Goal: Task Accomplishment & Management: Manage account settings

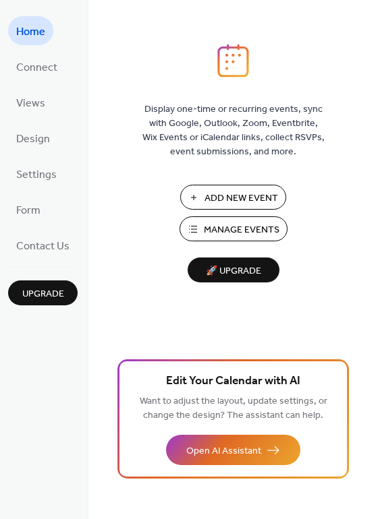
click at [229, 195] on span "Add New Event" at bounding box center [240, 198] width 73 height 14
click at [228, 198] on span "Add New Event" at bounding box center [240, 198] width 73 height 14
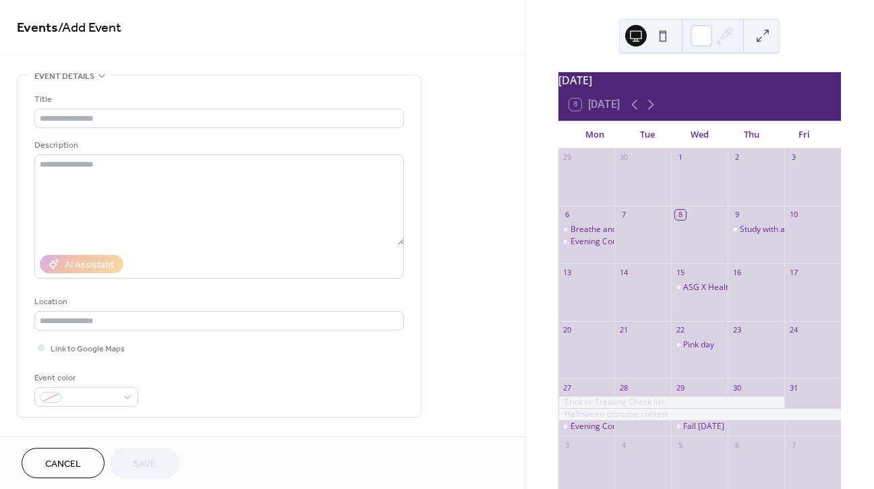
scroll to position [46, 0]
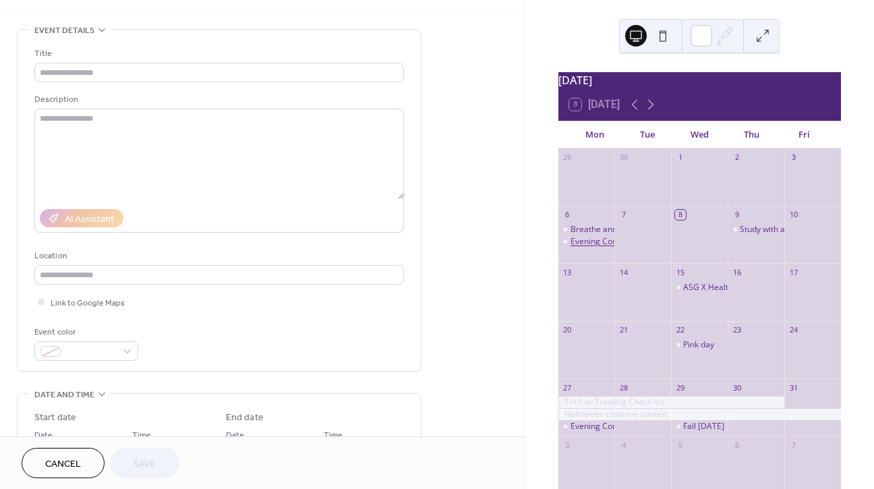
click at [602, 247] on div "Evening Comfort Zone" at bounding box center [612, 241] width 84 height 11
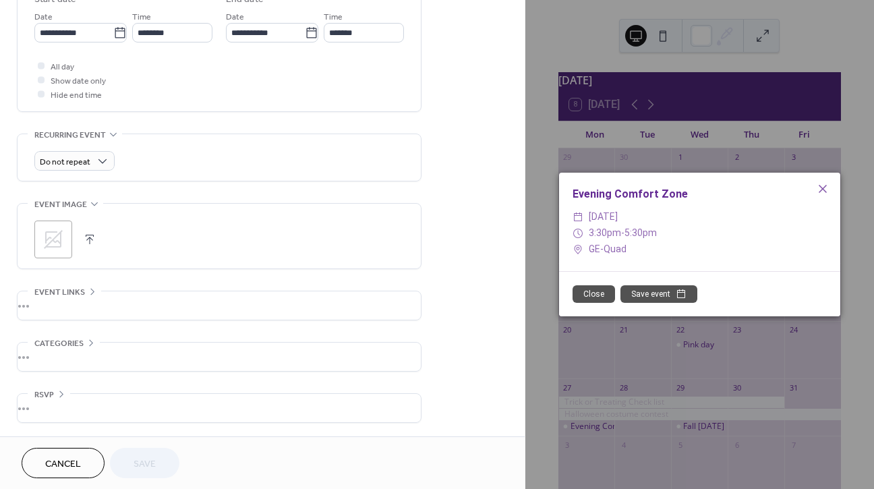
scroll to position [468, 0]
click at [601, 291] on button "Close" at bounding box center [593, 294] width 42 height 18
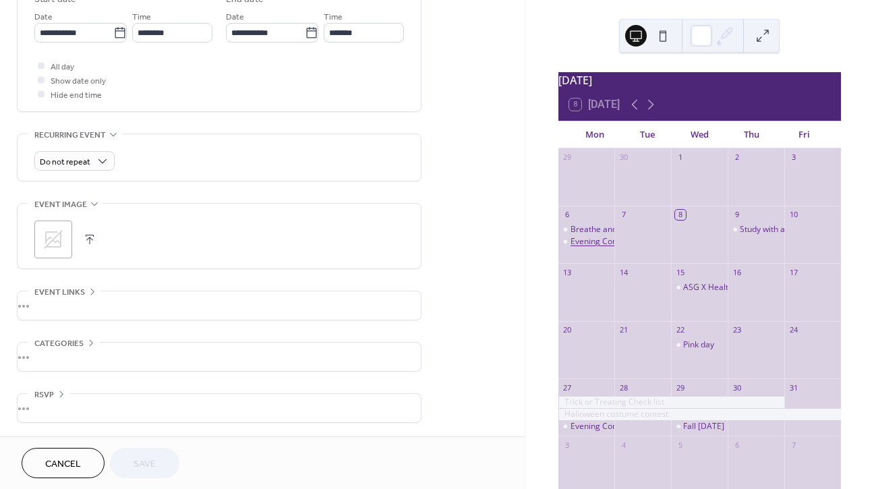
click at [599, 247] on div "Evening Comfort Zone" at bounding box center [612, 241] width 84 height 11
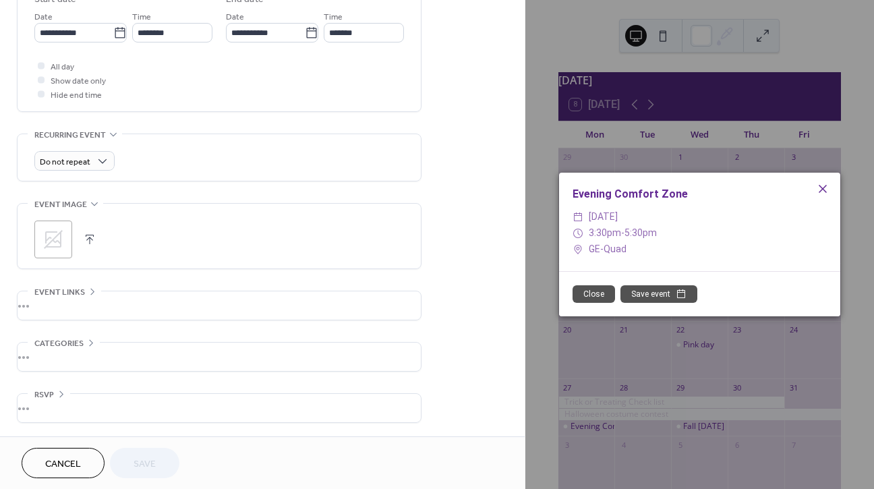
click at [824, 189] on icon at bounding box center [823, 189] width 8 height 8
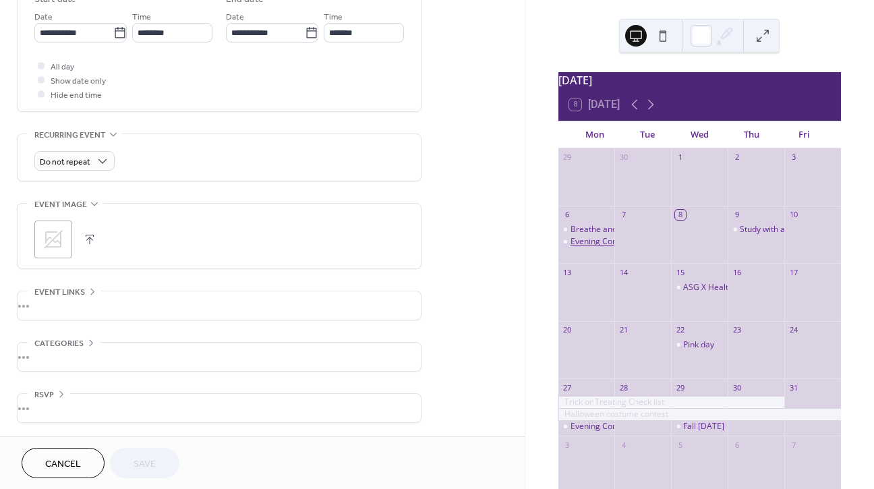
click at [595, 247] on div "Evening Comfort Zone" at bounding box center [612, 241] width 84 height 11
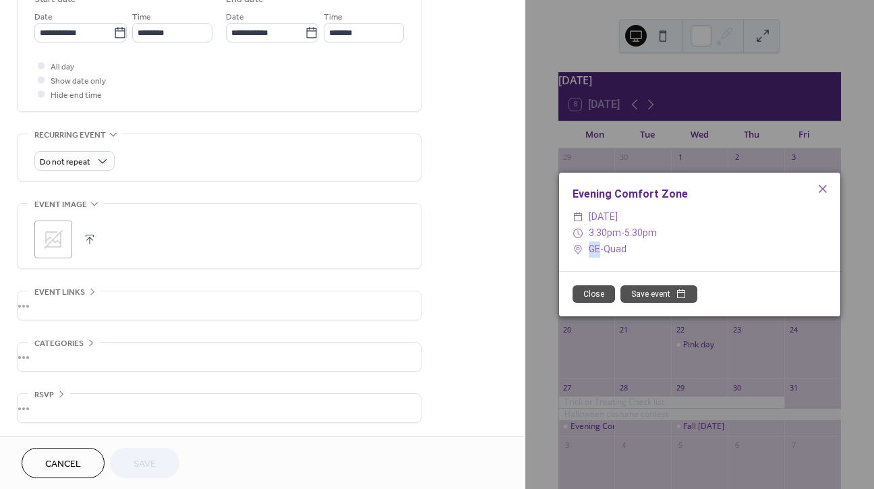
click at [533, 194] on div "Evening Comfort Zone ​ Monday, October 6, 2025 ​ 3:30pm - 5:30pm ​ GE-Quad Clos…" at bounding box center [699, 244] width 349 height 489
click at [828, 188] on icon at bounding box center [823, 189] width 16 height 16
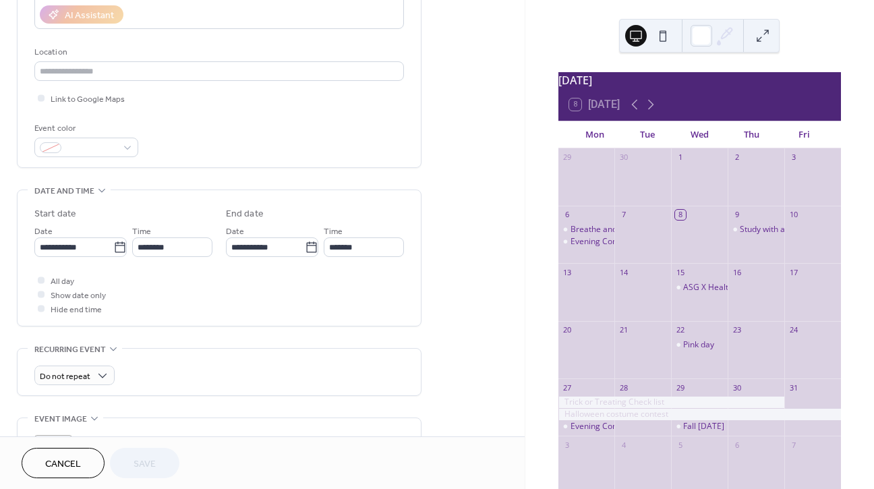
scroll to position [201, 0]
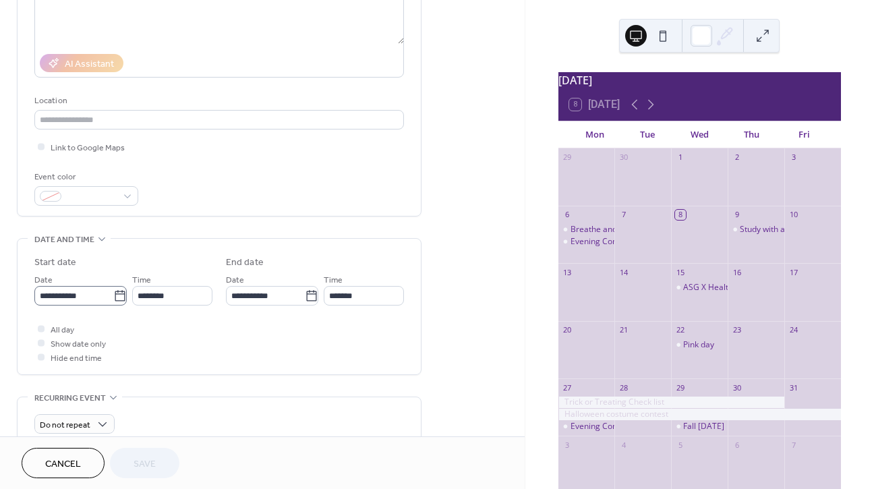
click at [121, 299] on icon at bounding box center [119, 295] width 13 height 13
click at [113, 299] on input "**********" at bounding box center [73, 296] width 79 height 20
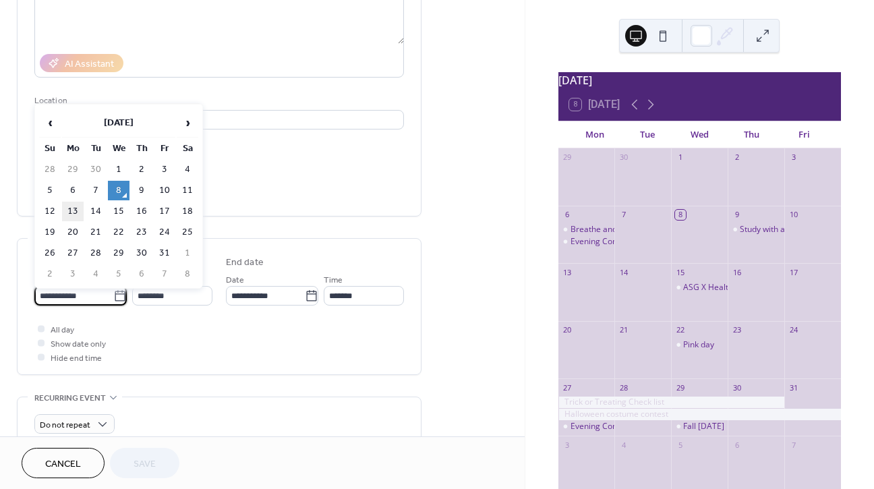
click at [68, 212] on td "13" at bounding box center [73, 212] width 22 height 20
type input "**********"
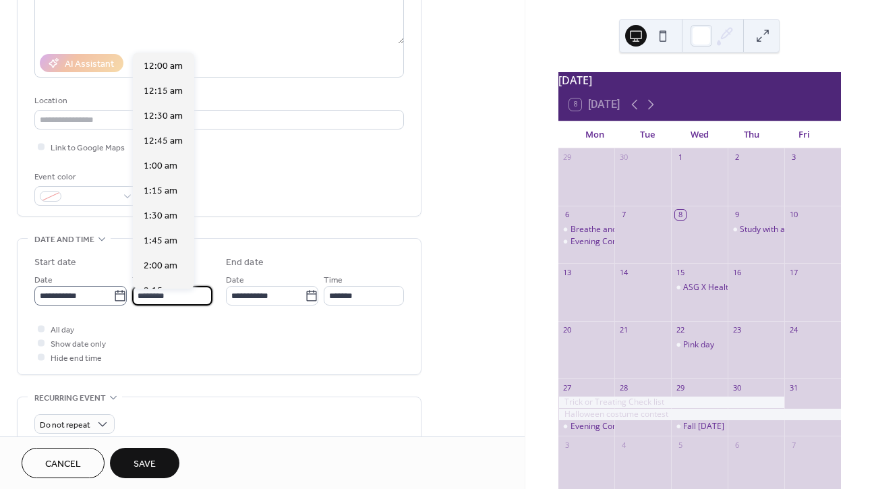
drag, startPoint x: 177, startPoint y: 302, endPoint x: 121, endPoint y: 299, distance: 55.4
click at [121, 299] on div "**********" at bounding box center [123, 289] width 178 height 34
click at [161, 238] on span "4:30 pm" at bounding box center [161, 242] width 34 height 14
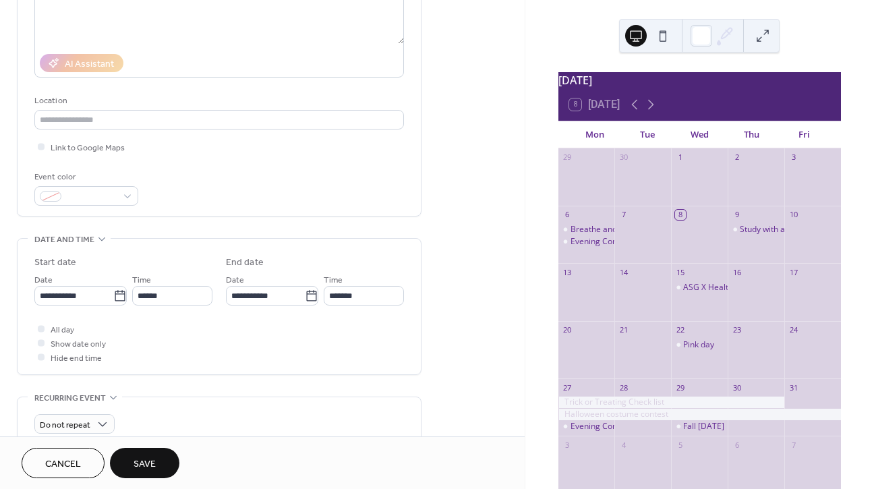
type input "*******"
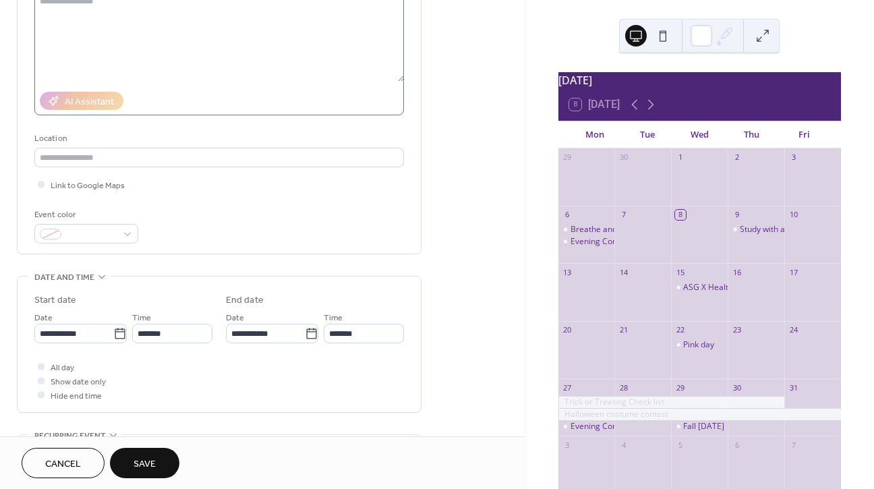
scroll to position [22, 0]
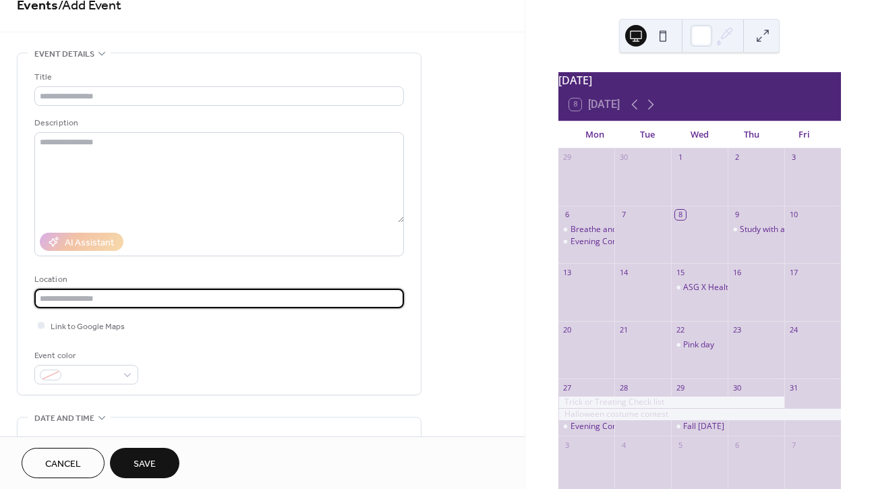
click at [134, 306] on input "text" at bounding box center [218, 299] width 369 height 20
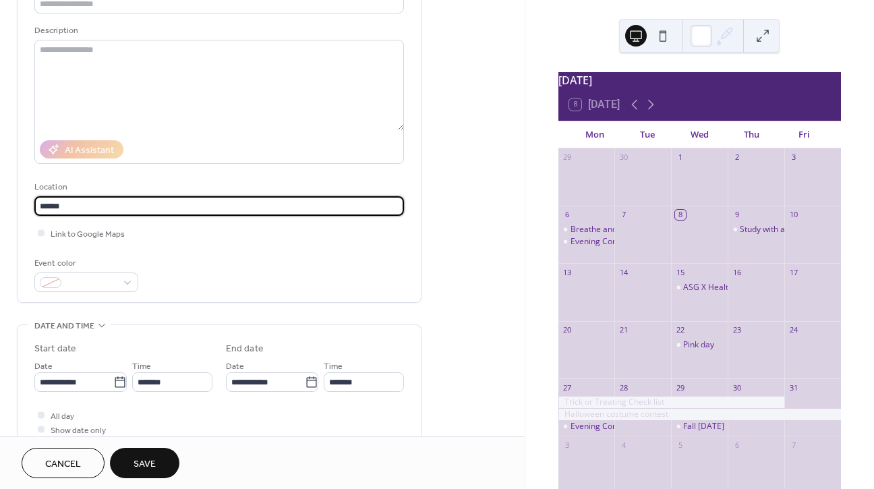
scroll to position [140, 0]
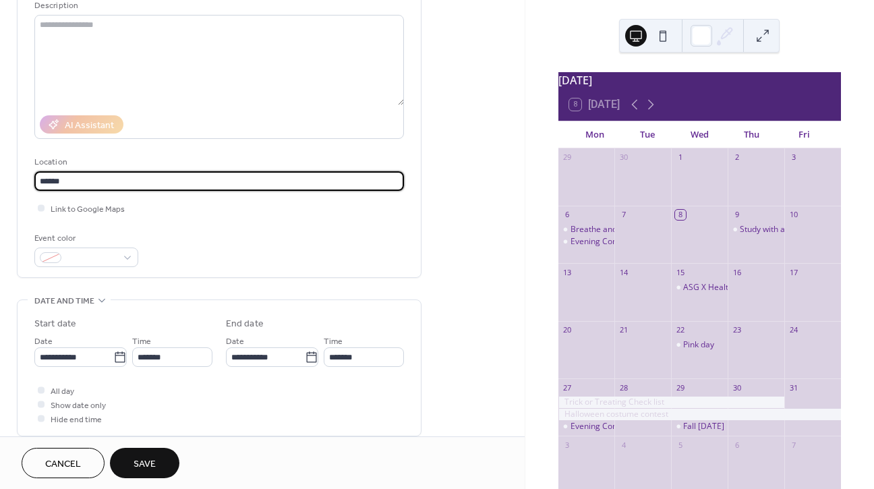
type input "******"
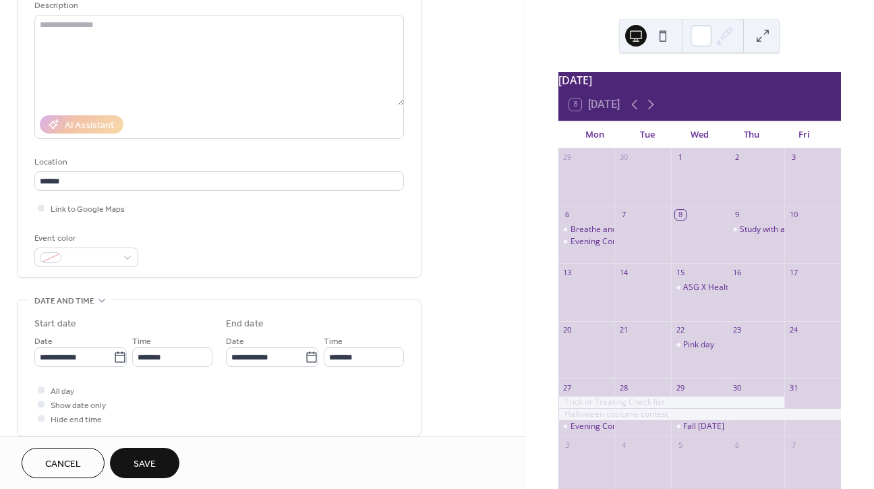
click at [155, 460] on span "Save" at bounding box center [145, 464] width 22 height 14
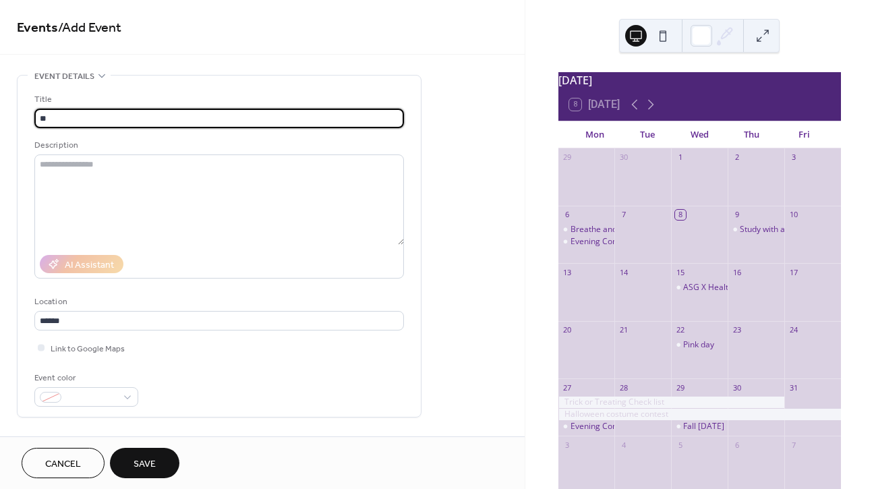
type input "*"
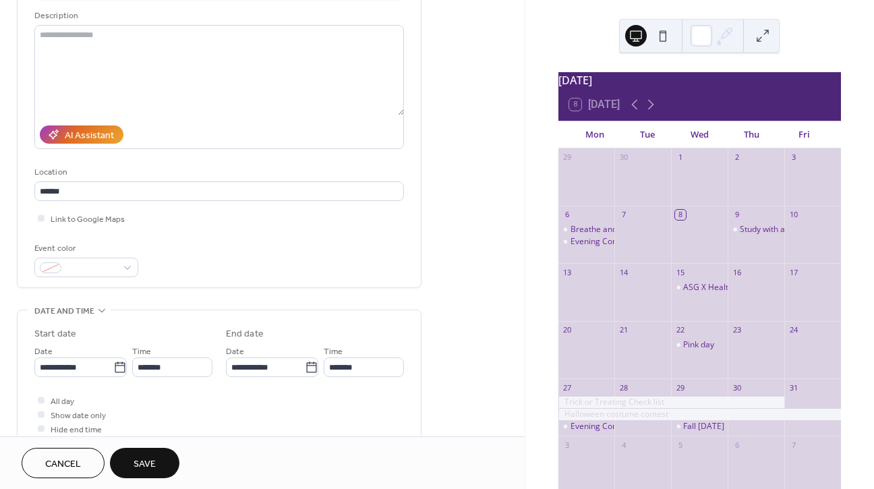
scroll to position [206, 0]
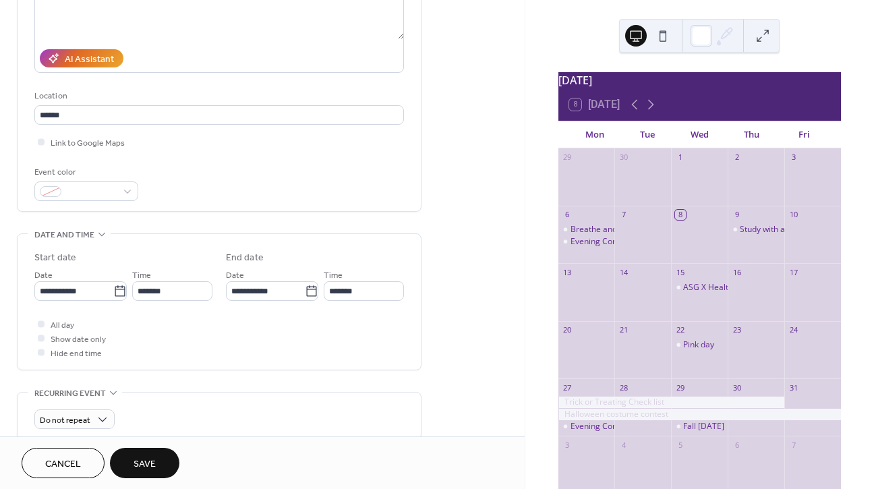
type input "**********"
click at [152, 462] on span "Save" at bounding box center [145, 464] width 22 height 14
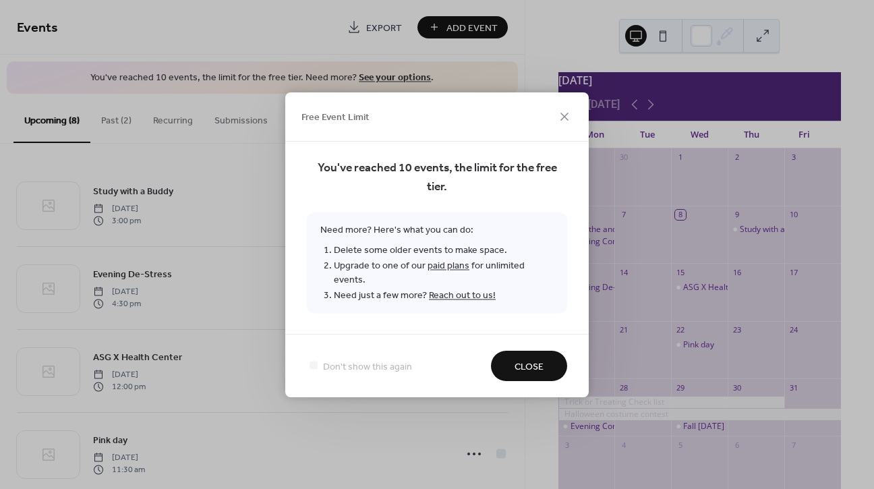
click at [524, 359] on span "Close" at bounding box center [528, 366] width 29 height 14
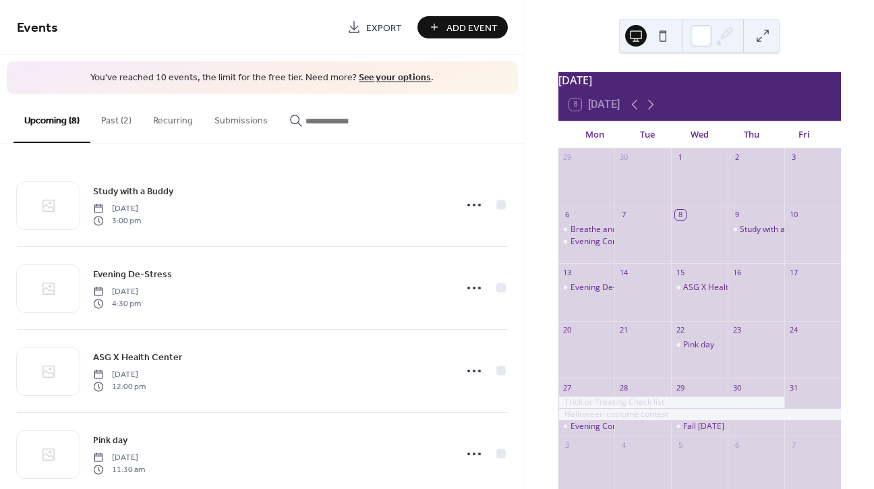
click at [125, 122] on button "Past (2)" at bounding box center [116, 118] width 52 height 48
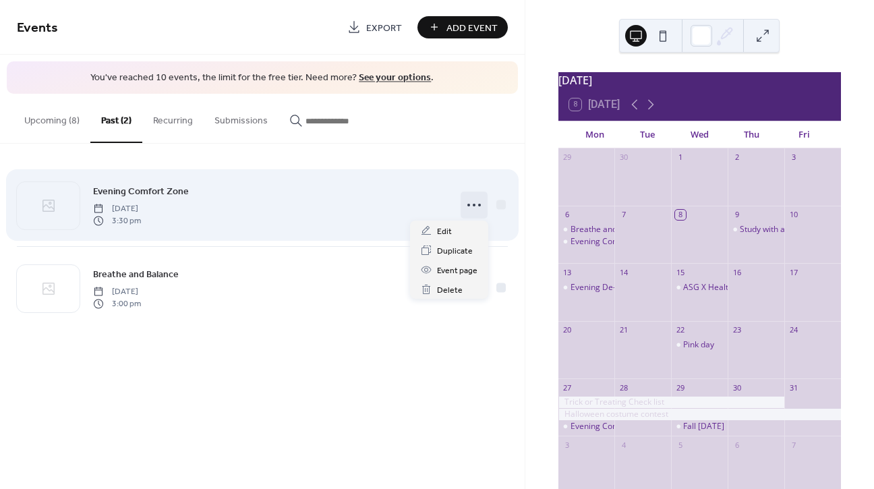
click at [475, 208] on icon at bounding box center [474, 205] width 22 height 22
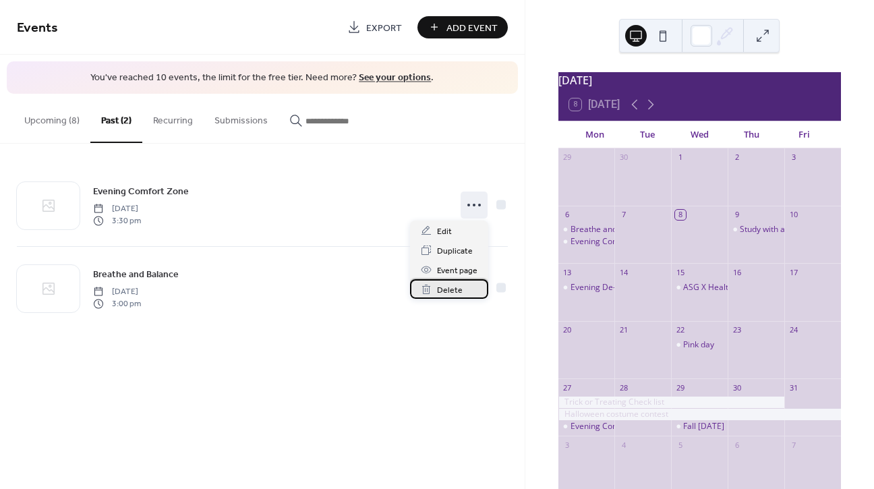
click at [444, 291] on span "Delete" at bounding box center [450, 290] width 26 height 14
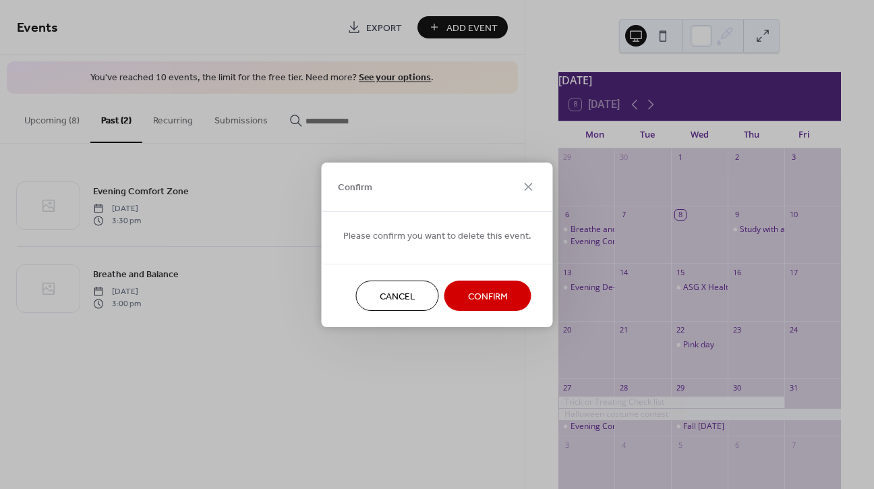
click at [468, 293] on span "Confirm" at bounding box center [488, 296] width 40 height 14
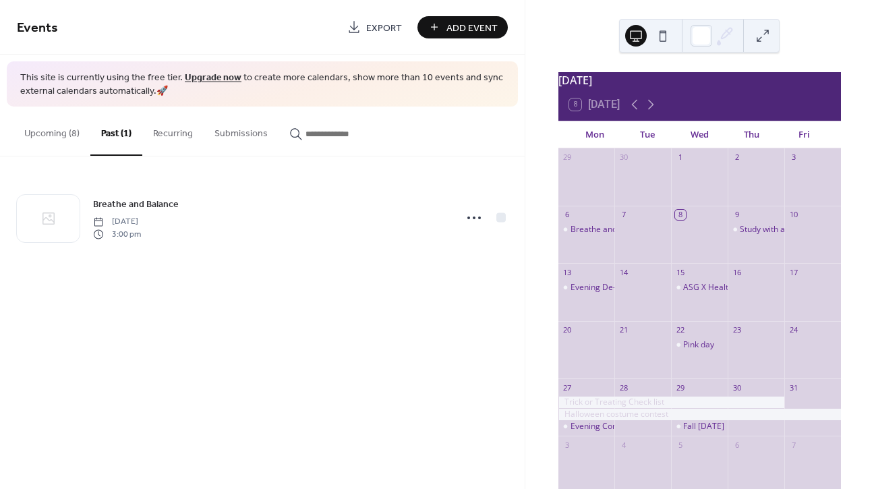
click at [71, 134] on button "Upcoming (8)" at bounding box center [51, 131] width 77 height 48
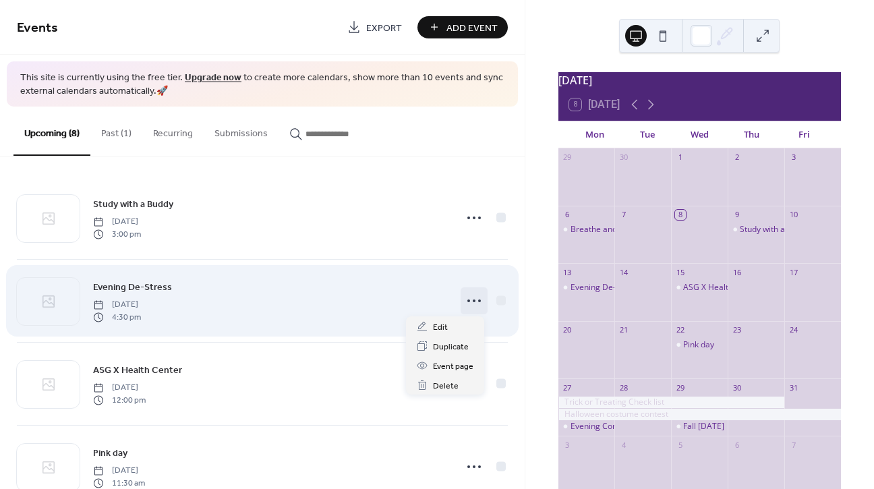
click at [471, 305] on icon at bounding box center [474, 301] width 22 height 22
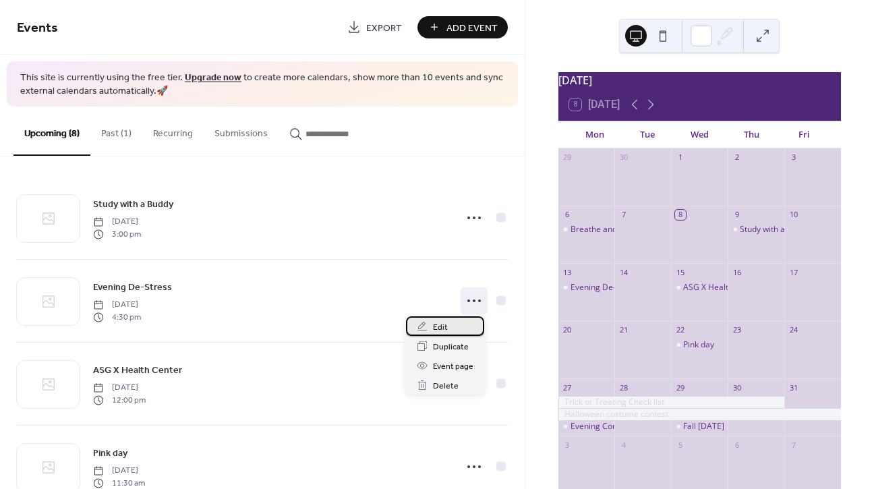
click at [441, 324] on span "Edit" at bounding box center [440, 327] width 15 height 14
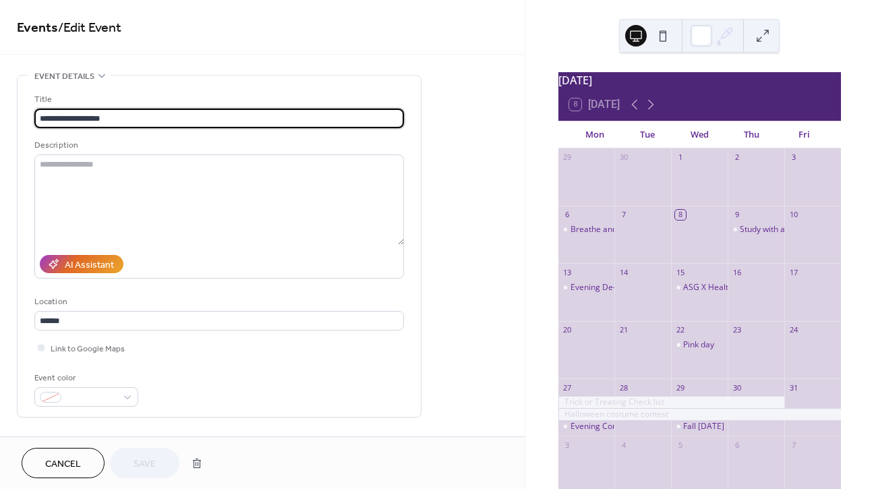
drag, startPoint x: 109, startPoint y: 119, endPoint x: 70, endPoint y: 117, distance: 39.1
click at [70, 117] on input "**********" at bounding box center [218, 119] width 369 height 20
type input "**********"
click at [151, 461] on span "Save" at bounding box center [145, 464] width 22 height 14
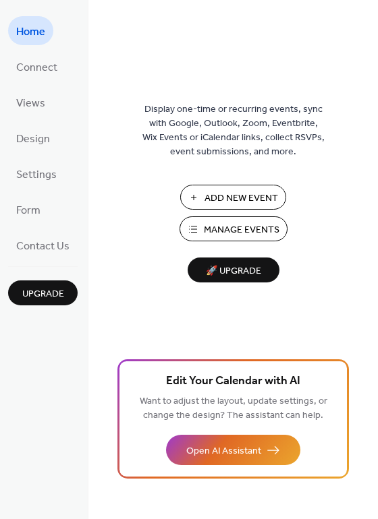
click at [231, 200] on span "Add New Event" at bounding box center [240, 198] width 73 height 14
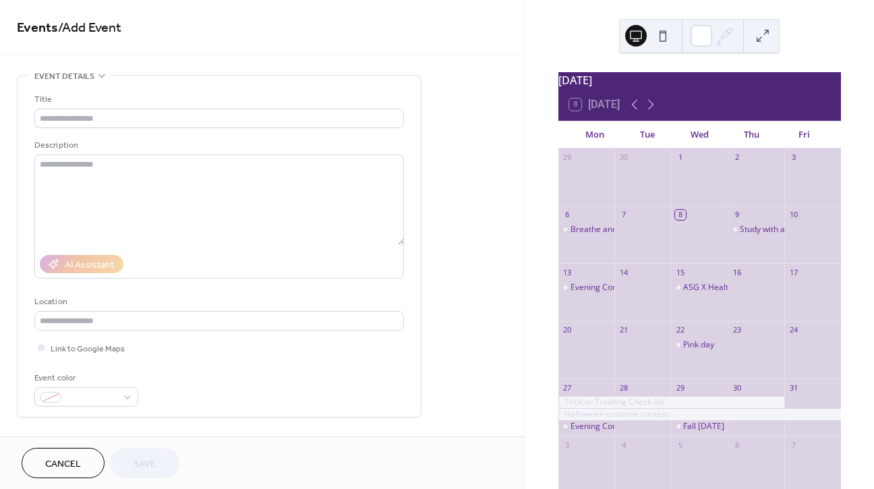
click at [587, 310] on div "Evening Comfort Zone" at bounding box center [586, 299] width 57 height 34
click at [591, 290] on div "Evening Comfort Zone" at bounding box center [612, 287] width 84 height 11
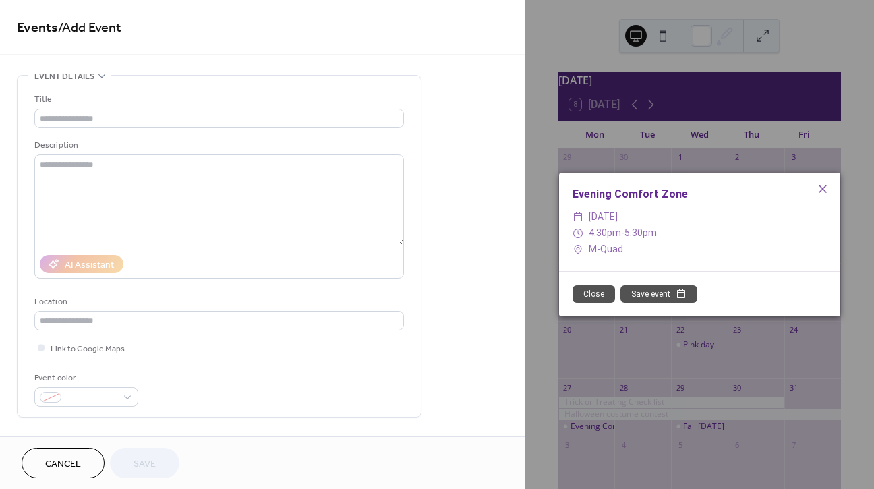
click at [670, 290] on button "Save event" at bounding box center [658, 294] width 77 height 18
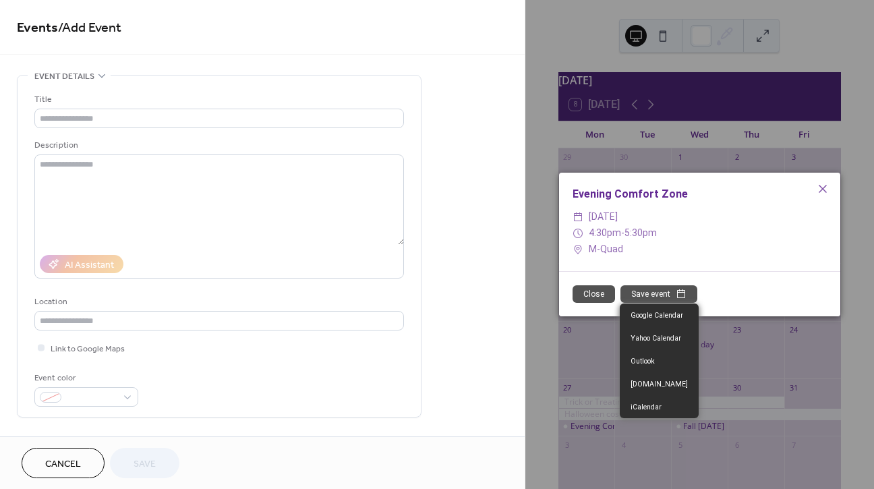
click at [738, 277] on div "Close Save event" at bounding box center [699, 293] width 281 height 45
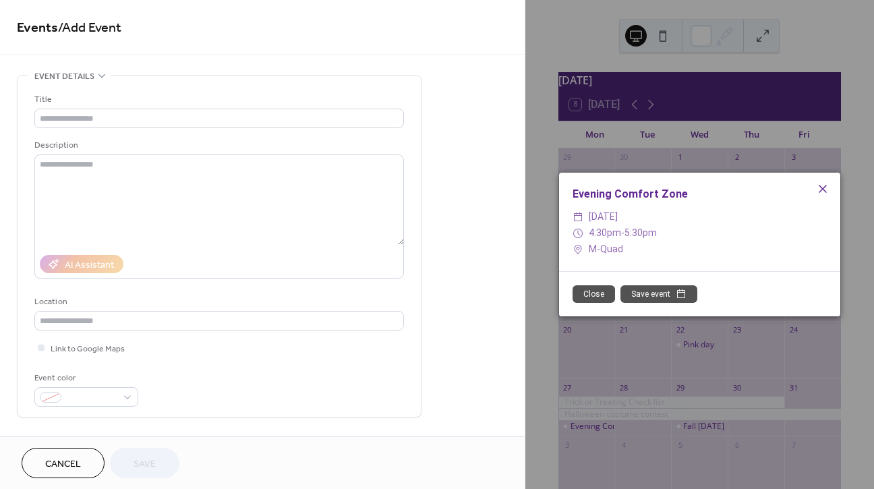
click at [823, 187] on icon at bounding box center [823, 189] width 16 height 16
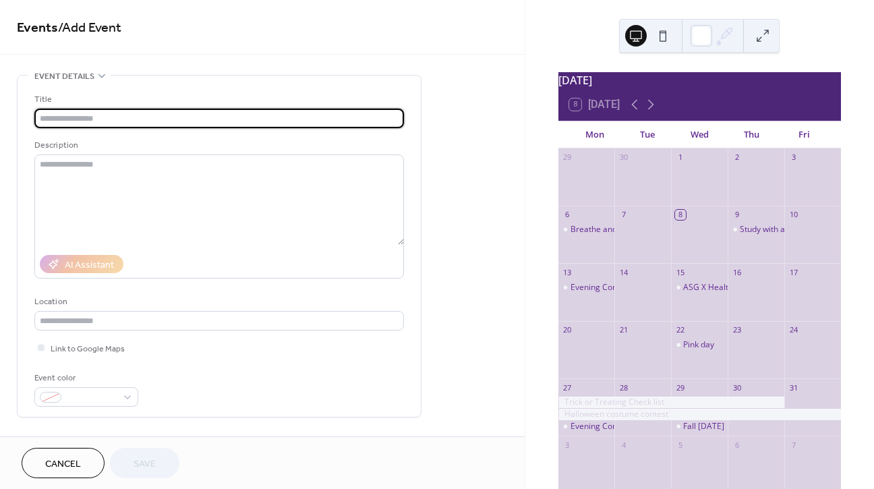
click at [196, 113] on input "text" at bounding box center [218, 119] width 369 height 20
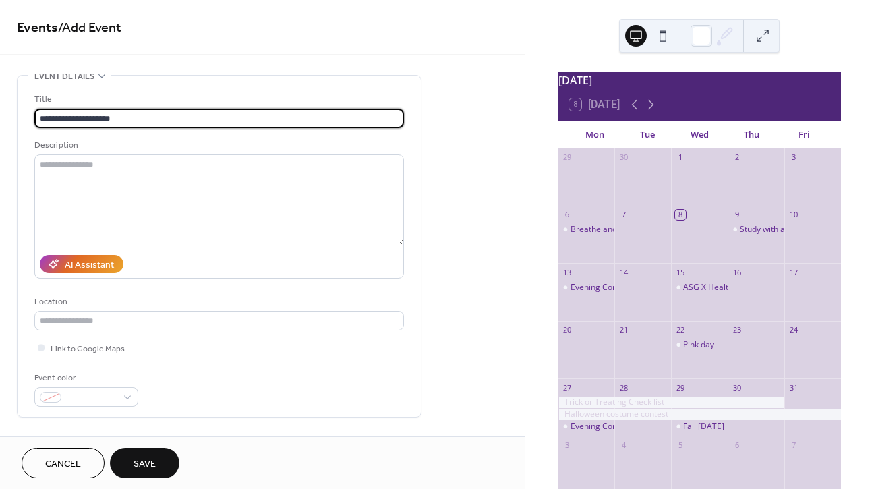
type input "**********"
click at [163, 462] on button "Save" at bounding box center [144, 463] width 69 height 30
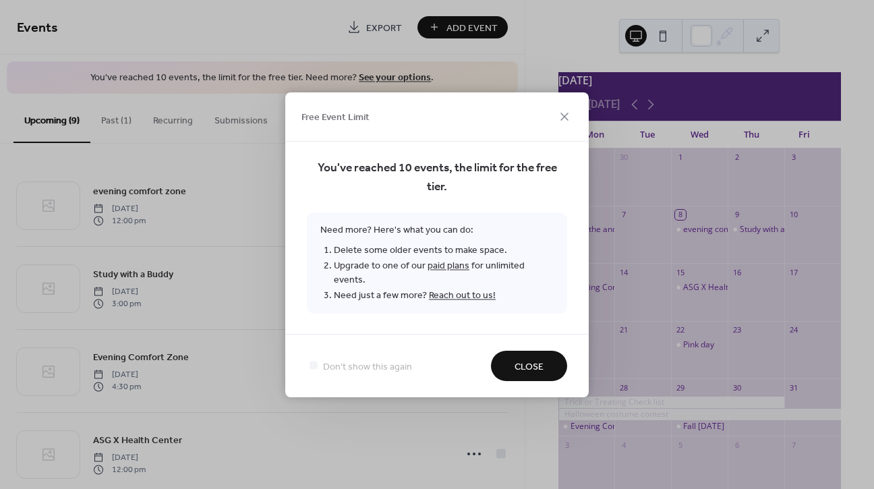
click at [535, 359] on span "Close" at bounding box center [528, 366] width 29 height 14
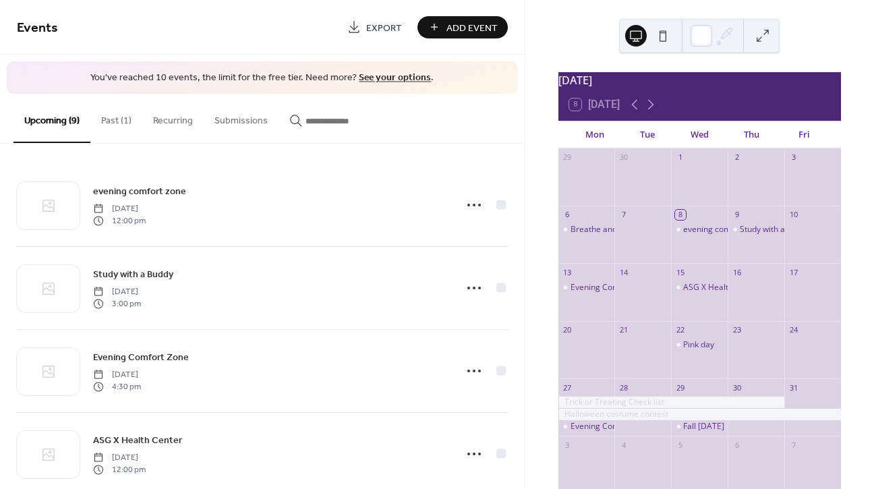
click at [126, 119] on button "Past (1)" at bounding box center [116, 118] width 52 height 48
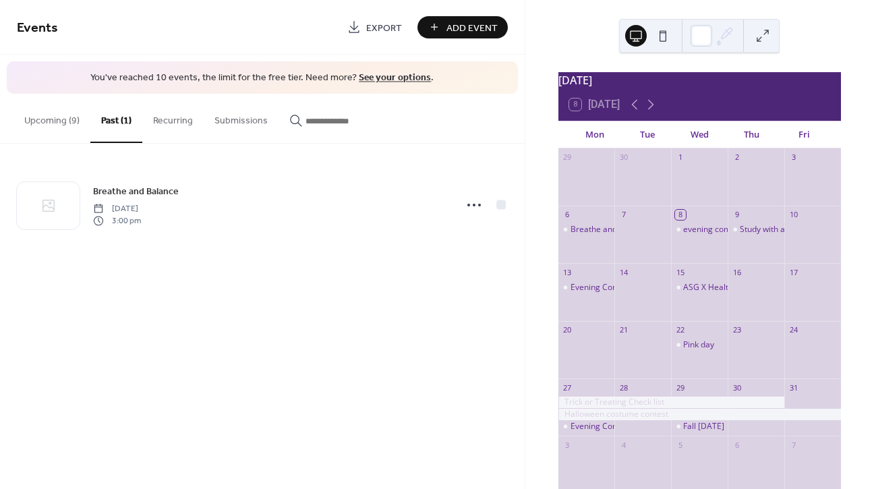
click at [57, 119] on button "Upcoming (9)" at bounding box center [51, 118] width 77 height 48
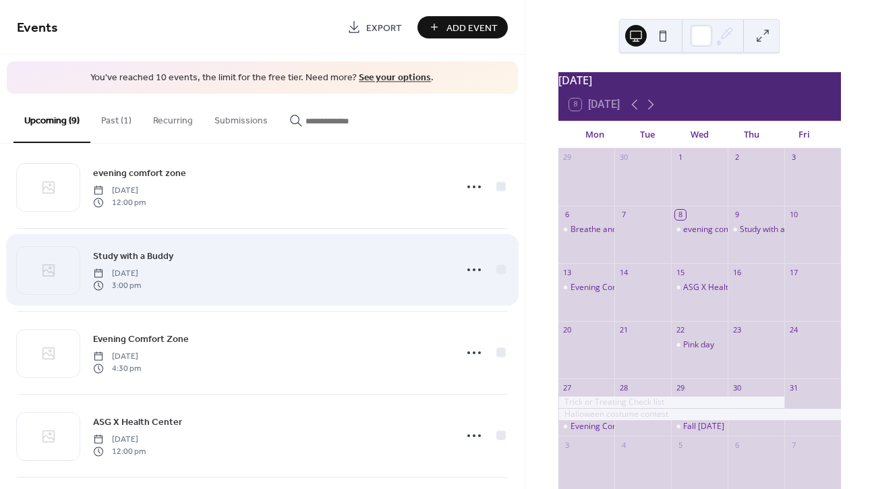
scroll to position [21, 0]
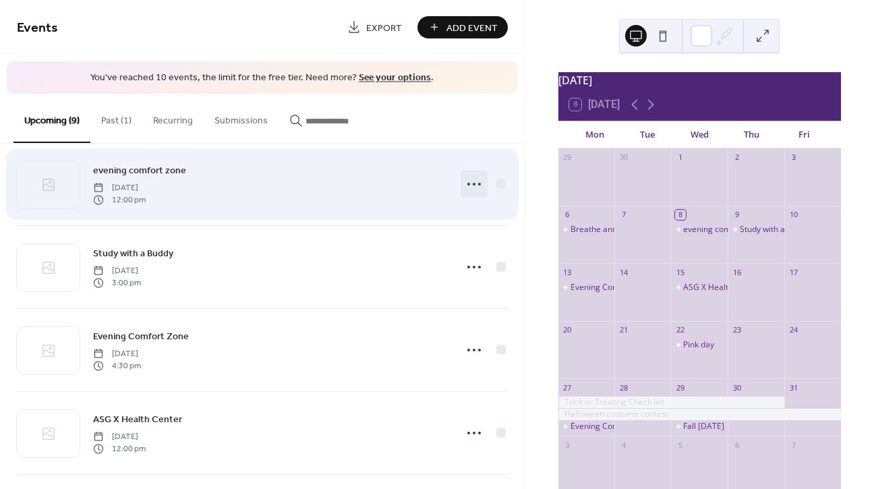
click at [466, 187] on icon at bounding box center [474, 184] width 22 height 22
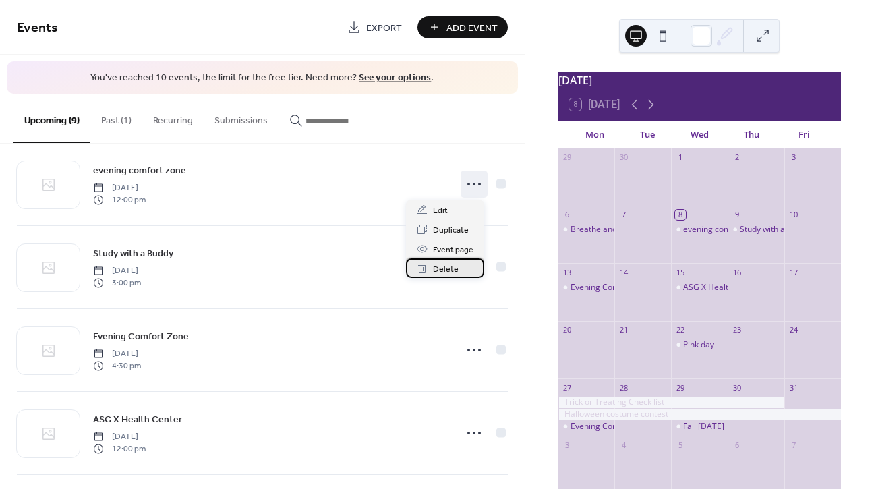
click at [444, 266] on span "Delete" at bounding box center [446, 269] width 26 height 14
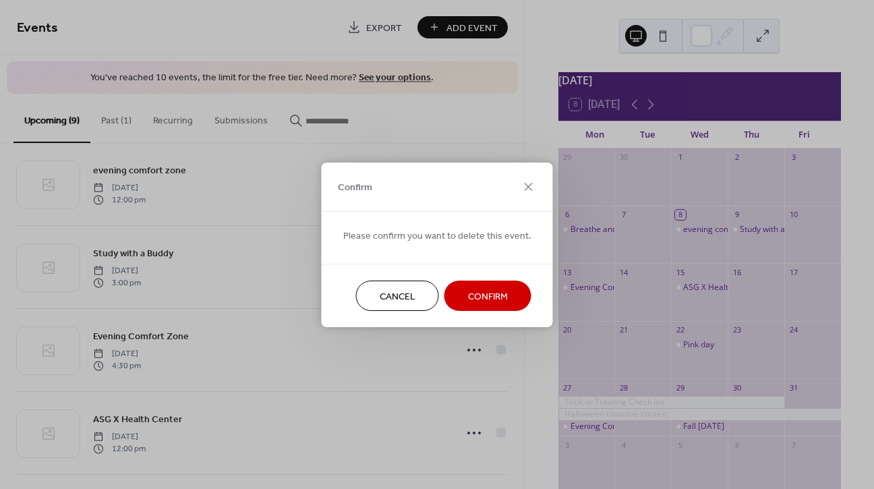
click at [496, 297] on span "Confirm" at bounding box center [488, 296] width 40 height 14
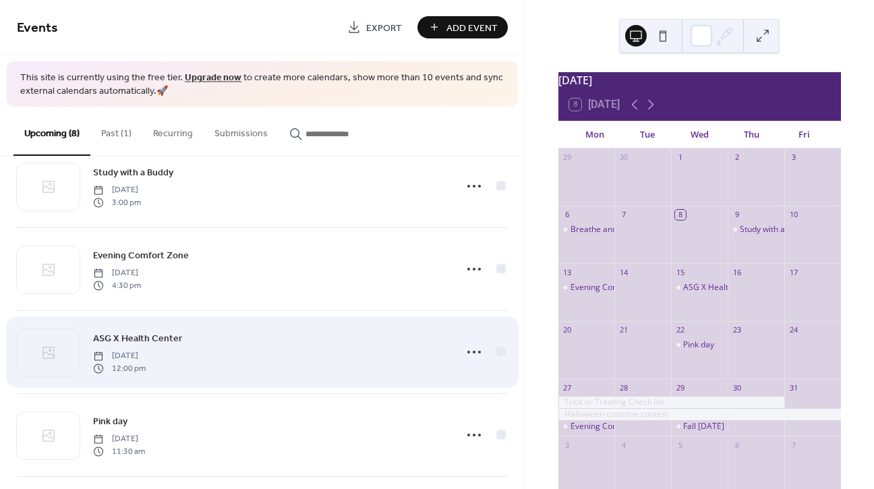
scroll to position [24, 0]
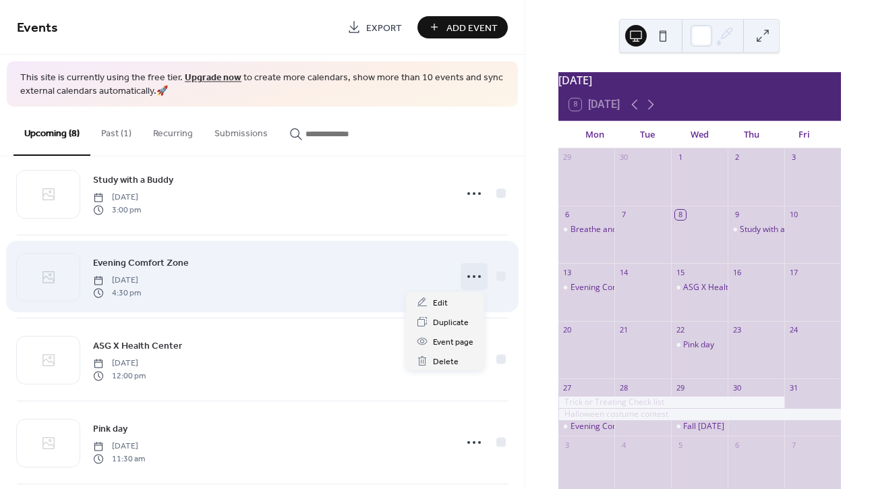
click at [472, 275] on icon at bounding box center [474, 277] width 22 height 22
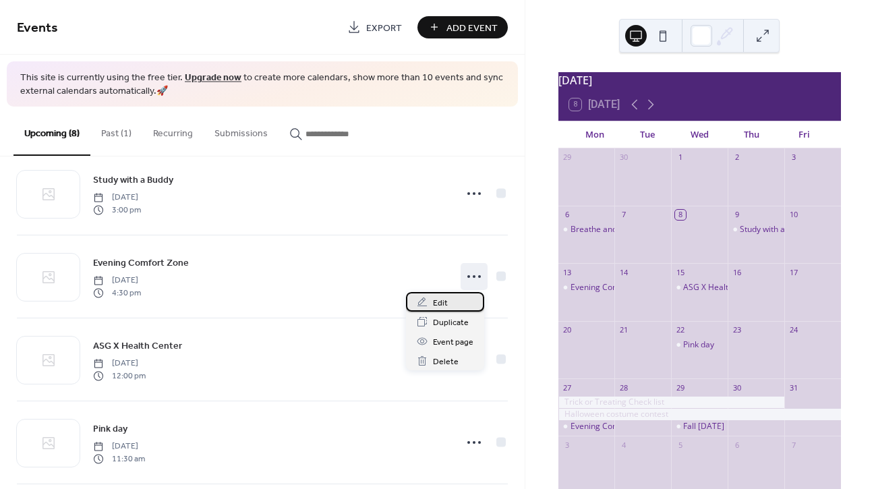
click at [463, 299] on div "Edit" at bounding box center [445, 302] width 78 height 20
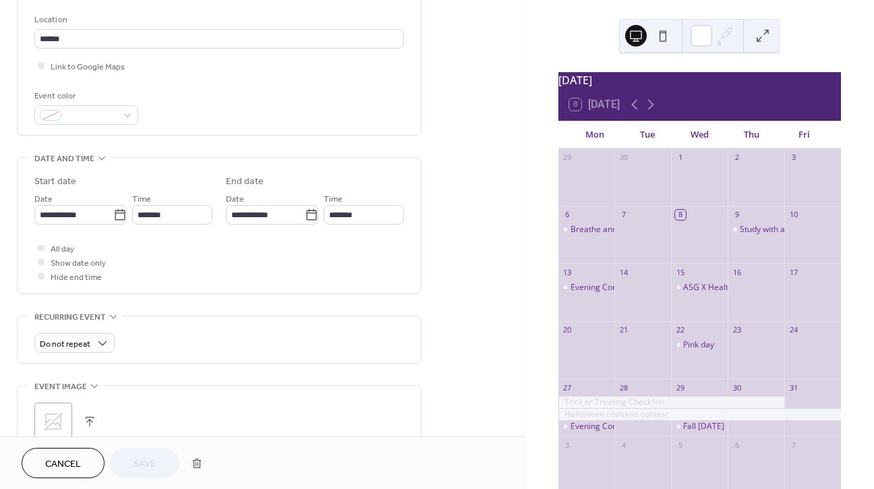
scroll to position [250, 0]
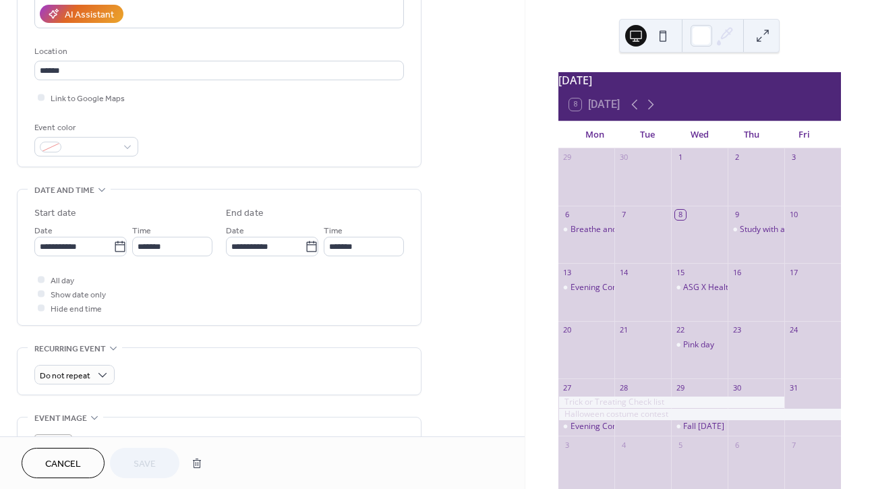
click at [80, 463] on span "Cancel" at bounding box center [63, 464] width 36 height 14
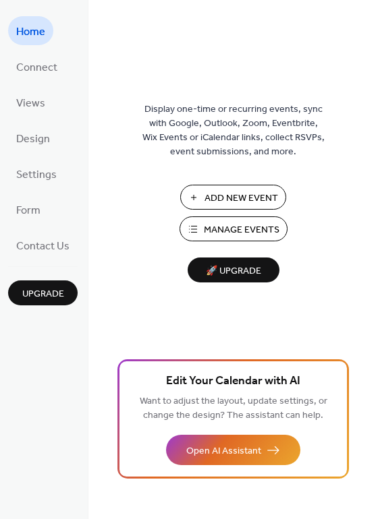
click at [229, 191] on span "Add New Event" at bounding box center [240, 198] width 73 height 14
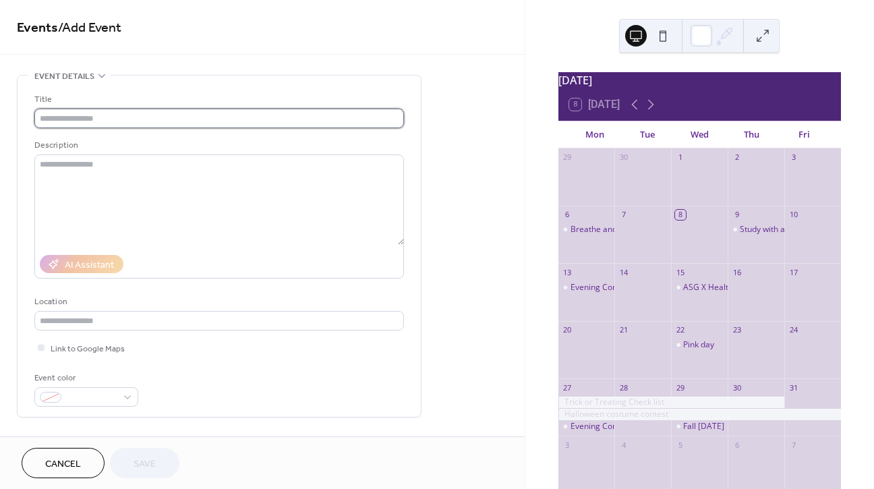
click at [152, 124] on input "text" at bounding box center [218, 119] width 369 height 20
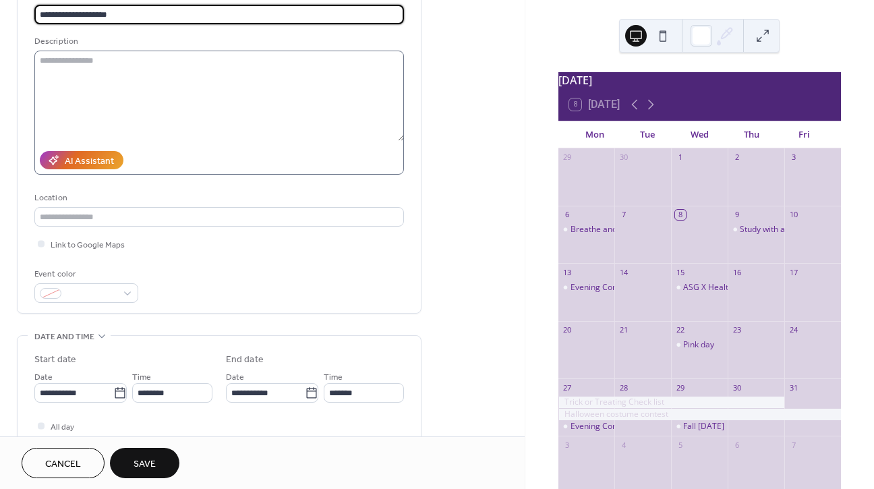
scroll to position [106, 0]
type input "**********"
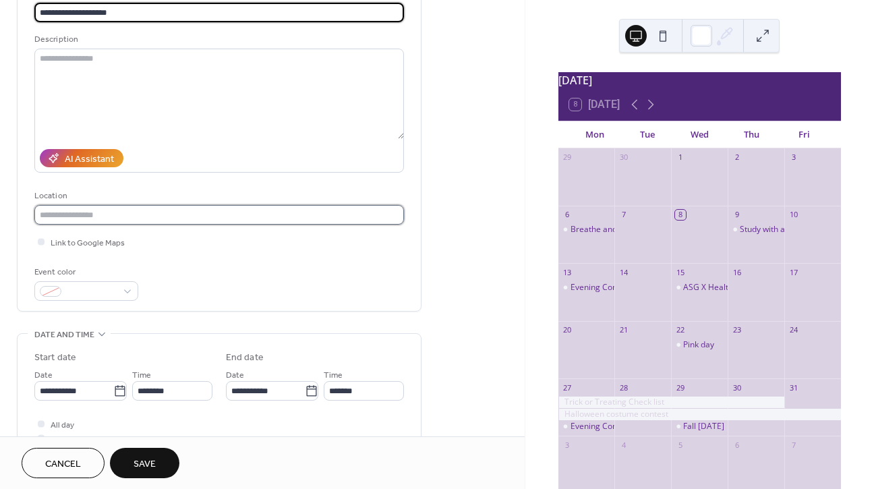
click at [176, 213] on input "text" at bounding box center [218, 215] width 369 height 20
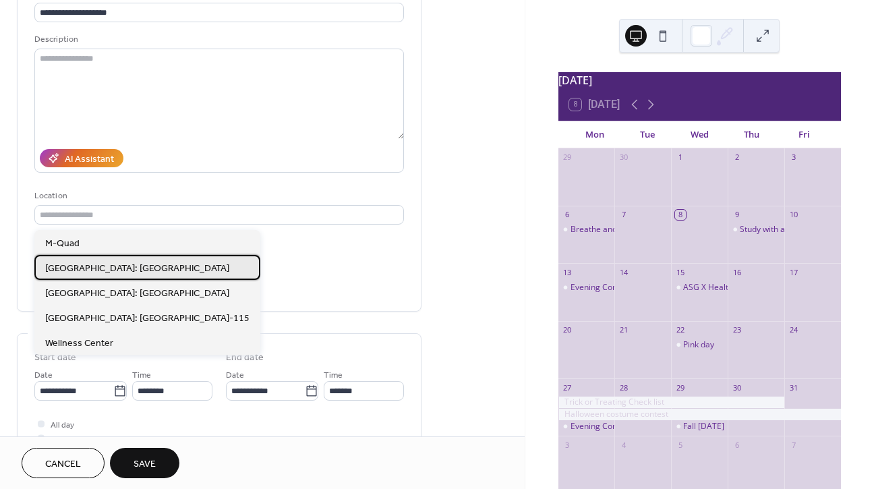
click at [179, 262] on div "[GEOGRAPHIC_DATA]: [GEOGRAPHIC_DATA]" at bounding box center [147, 267] width 226 height 25
type input "**********"
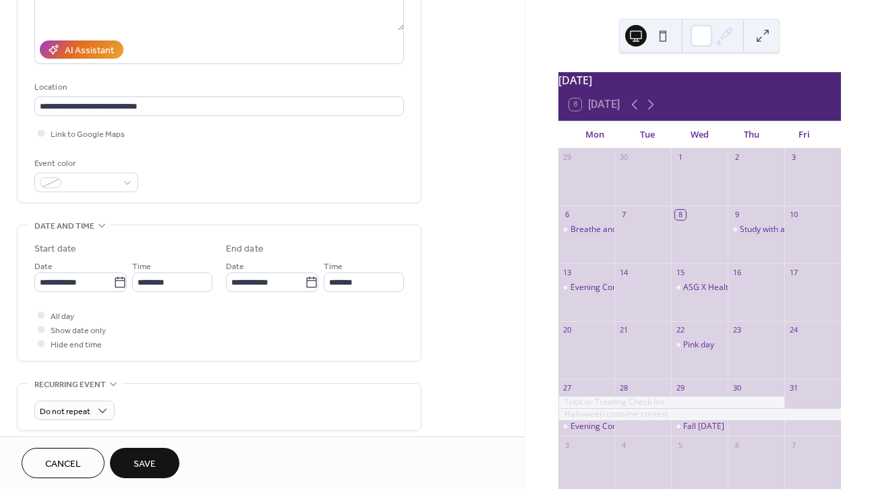
scroll to position [237, 0]
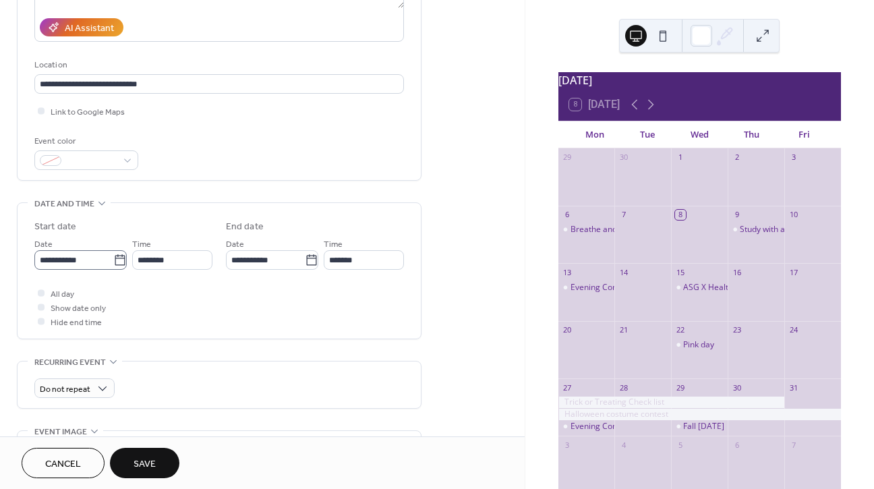
click at [113, 267] on icon at bounding box center [119, 260] width 13 height 13
click at [113, 267] on input "**********" at bounding box center [73, 260] width 79 height 20
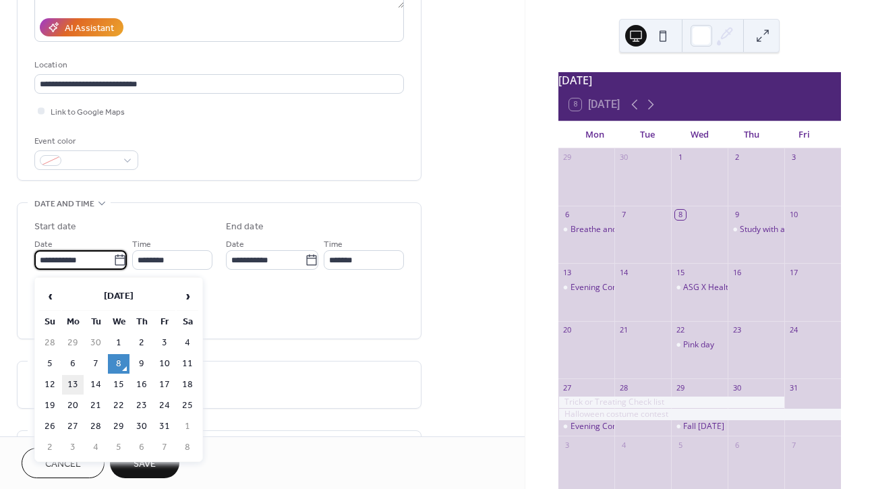
click at [80, 380] on td "13" at bounding box center [73, 385] width 22 height 20
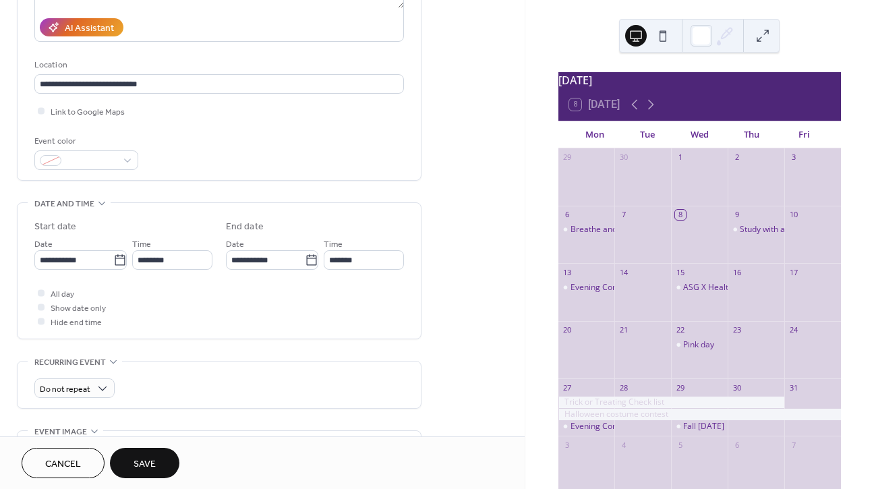
type input "**********"
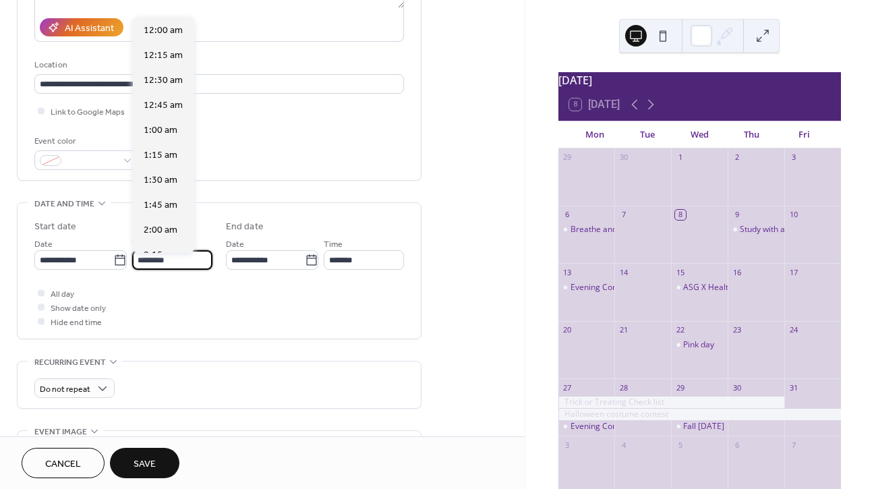
click at [177, 268] on input "********" at bounding box center [172, 260] width 80 height 20
click at [161, 60] on span "4:30 pm" at bounding box center [161, 58] width 34 height 14
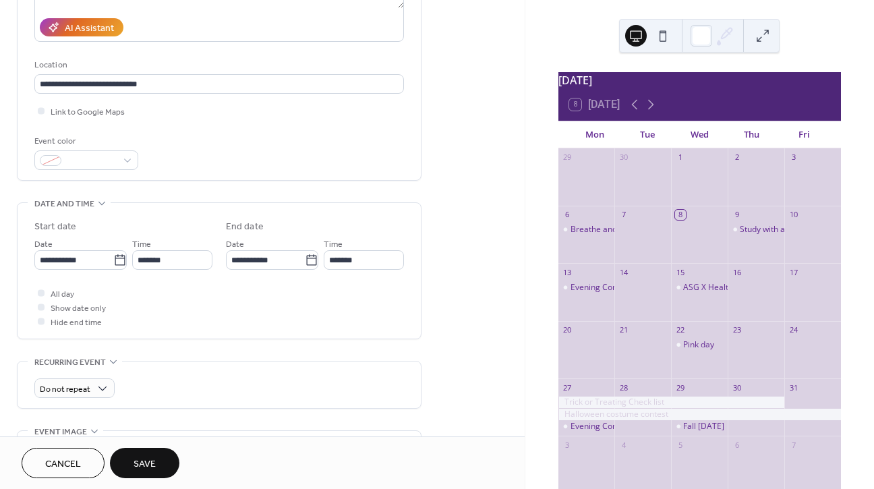
type input "*******"
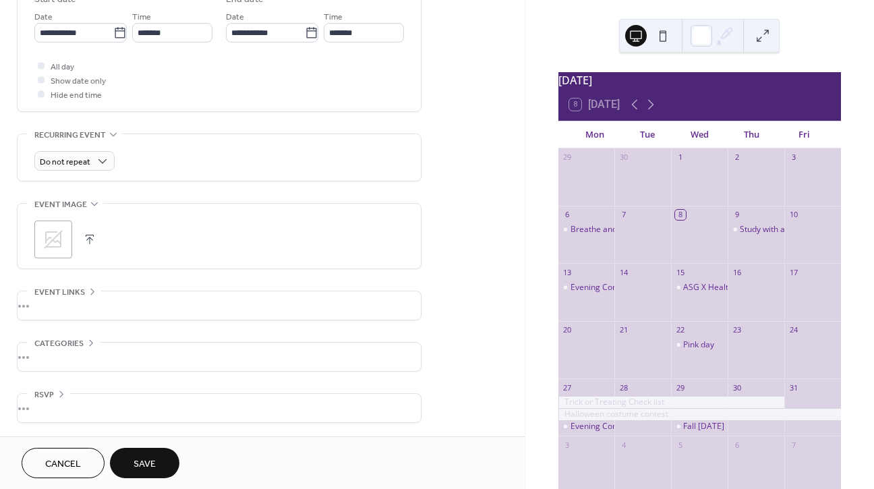
scroll to position [468, 0]
click at [161, 480] on div "Cancel Save" at bounding box center [262, 462] width 525 height 53
click at [159, 461] on button "Save" at bounding box center [144, 463] width 69 height 30
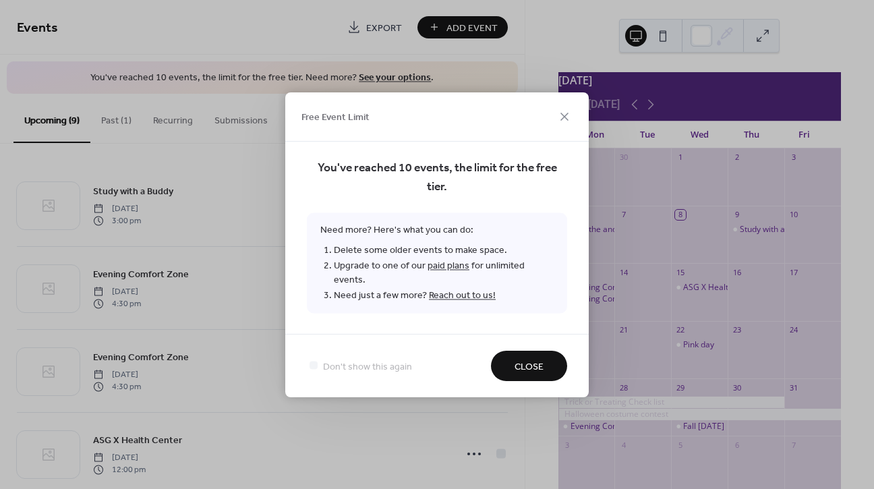
click at [535, 359] on span "Close" at bounding box center [528, 366] width 29 height 14
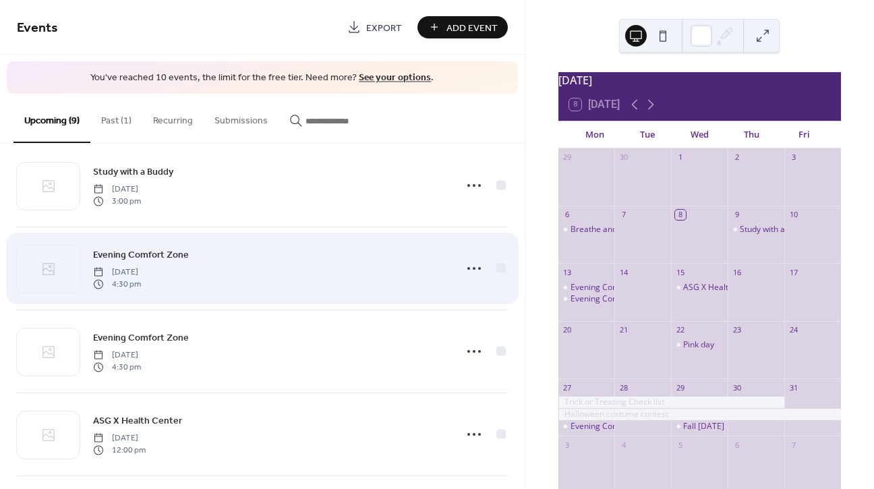
scroll to position [36, 0]
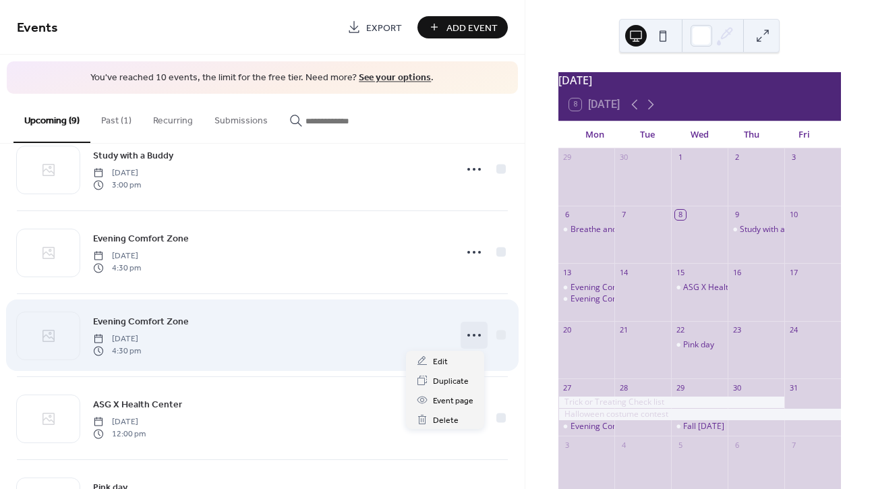
click at [467, 334] on icon at bounding box center [474, 335] width 22 height 22
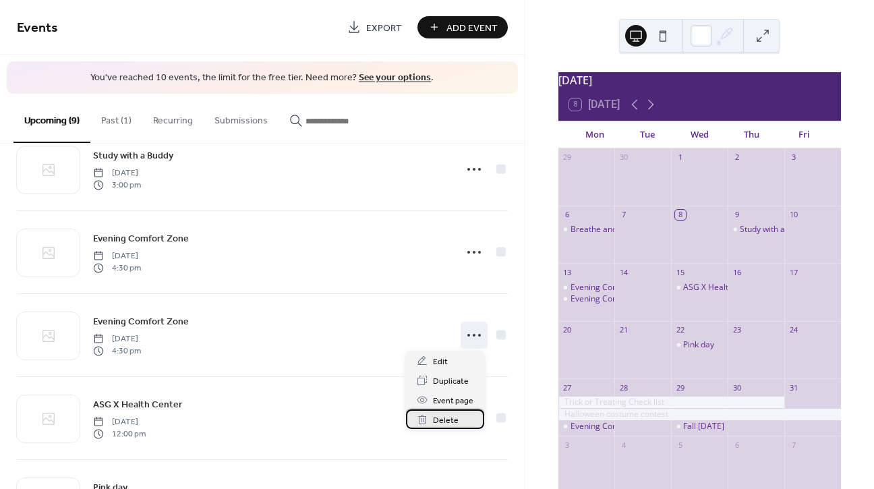
click at [452, 420] on span "Delete" at bounding box center [446, 420] width 26 height 14
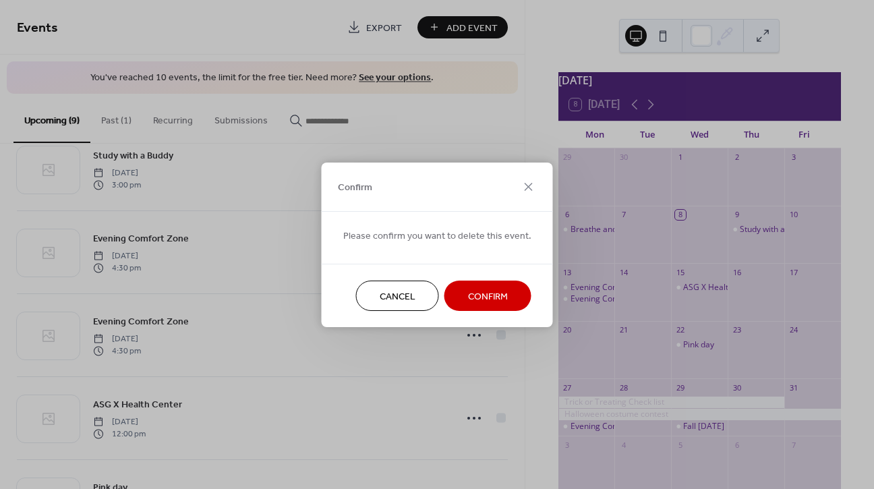
click at [471, 293] on span "Confirm" at bounding box center [488, 296] width 40 height 14
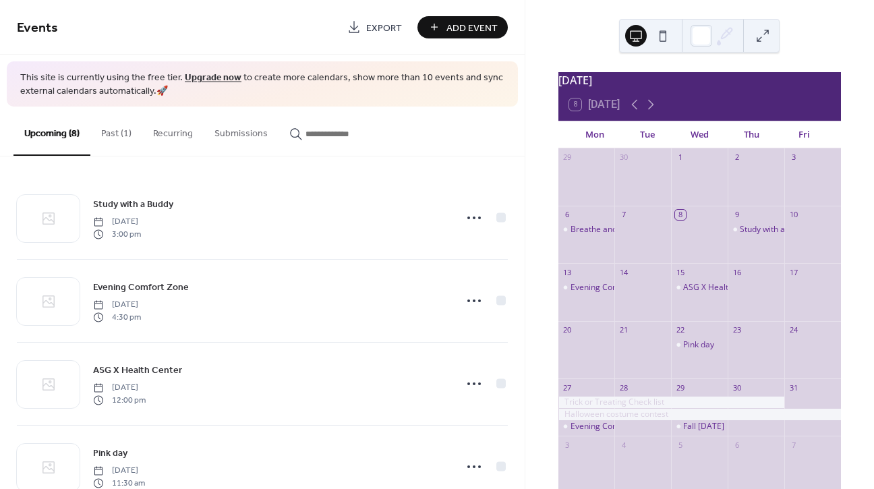
scroll to position [0, 0]
